Goal: Task Accomplishment & Management: Complete application form

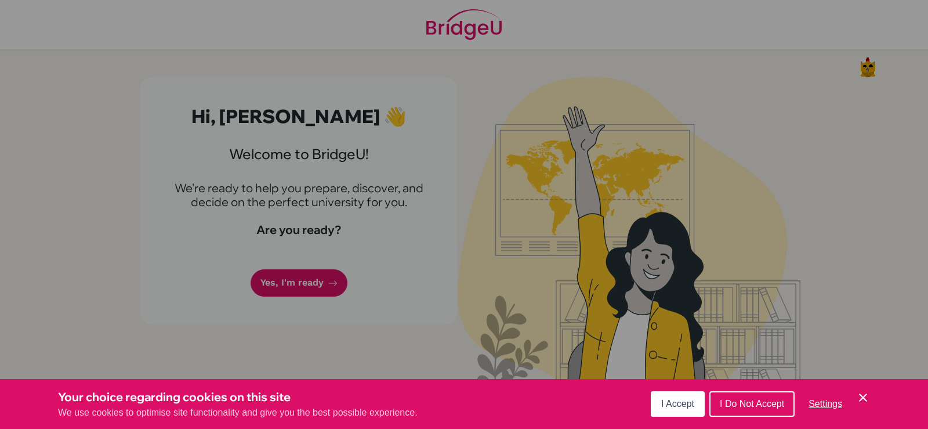
click at [685, 400] on span "I Accept" at bounding box center [677, 404] width 33 height 10
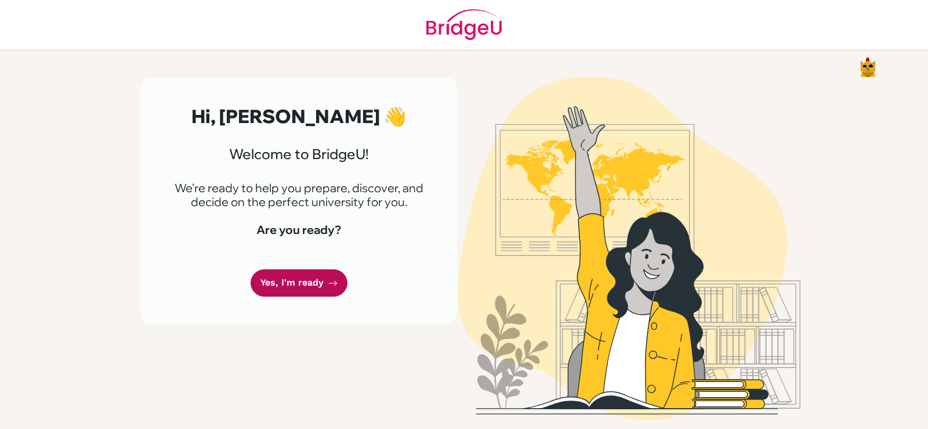
click at [298, 289] on link "Yes, I'm ready" at bounding box center [299, 282] width 97 height 27
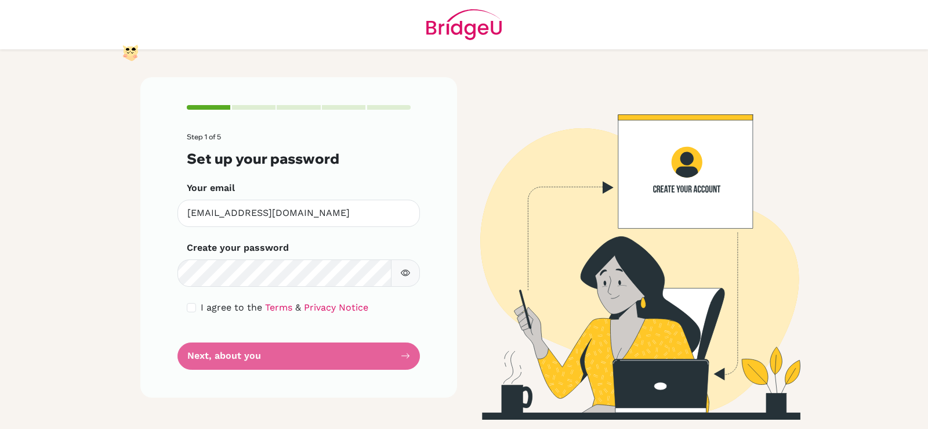
click at [388, 360] on form "Step 1 of 5 Set up your password Your email [EMAIL_ADDRESS][DOMAIN_NAME] Invali…" at bounding box center [299, 251] width 224 height 236
click at [383, 385] on div "Step 1 of 5 Set up your password Your email [EMAIL_ADDRESS][DOMAIN_NAME] Invali…" at bounding box center [298, 237] width 317 height 320
click at [404, 360] on form "Step 1 of 5 Set up your password Your email [EMAIL_ADDRESS][DOMAIN_NAME] Invali…" at bounding box center [299, 251] width 224 height 236
click at [276, 305] on link "Terms" at bounding box center [278, 307] width 27 height 11
click at [196, 311] on input "checkbox" at bounding box center [191, 307] width 9 height 9
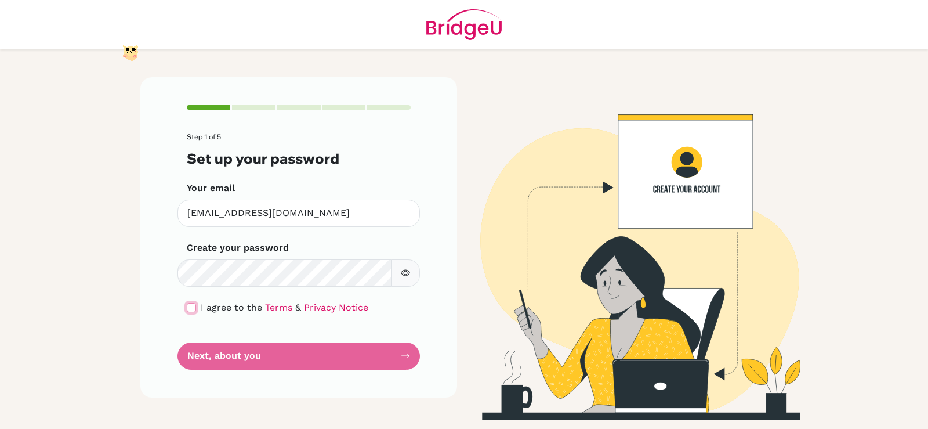
checkbox input "true"
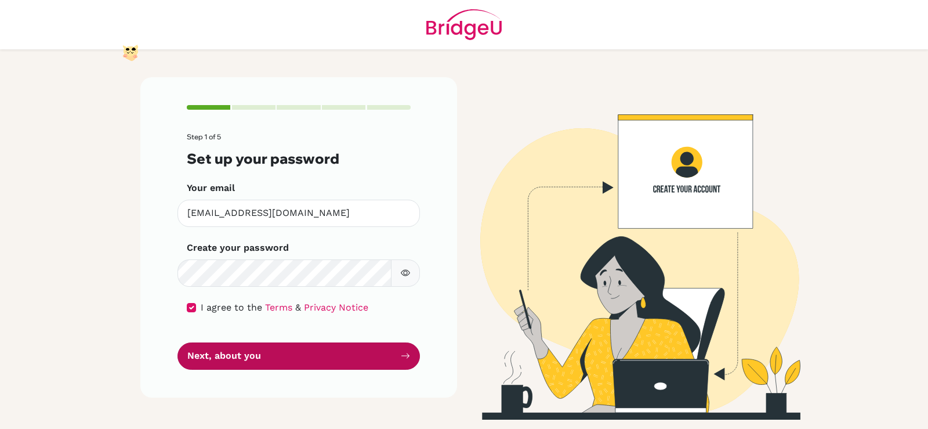
click at [256, 351] on button "Next, about you" at bounding box center [299, 355] width 243 height 27
